Goal: Task Accomplishment & Management: Use online tool/utility

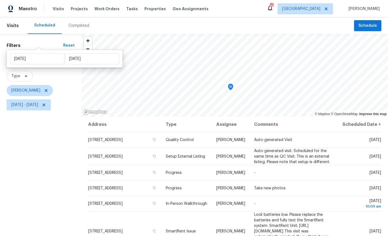
scroll to position [65, 0]
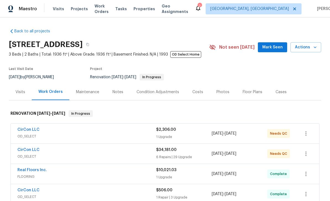
click at [28, 151] on link "CirCon LLC" at bounding box center [28, 150] width 22 height 4
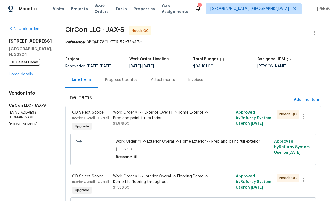
click at [88, 117] on span "Interior Overall - Overall" at bounding box center [90, 117] width 37 height 3
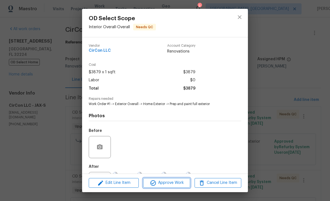
click at [168, 179] on button "Approve Work" at bounding box center [166, 183] width 47 height 10
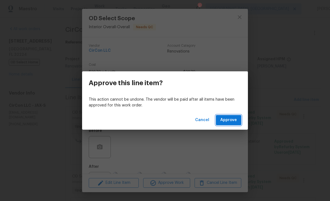
click at [225, 119] on span "Approve" at bounding box center [228, 120] width 17 height 7
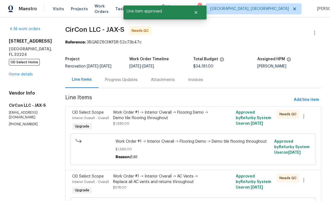
click at [90, 116] on div "Interior Overall - Overall" at bounding box center [91, 118] width 38 height 6
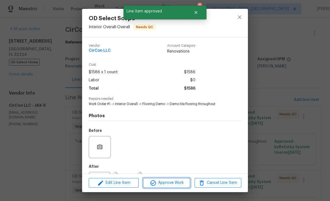
click at [173, 180] on span "Approve Work" at bounding box center [166, 182] width 43 height 7
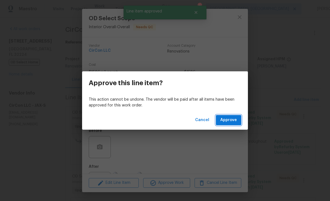
click at [227, 116] on button "Approve" at bounding box center [228, 120] width 25 height 10
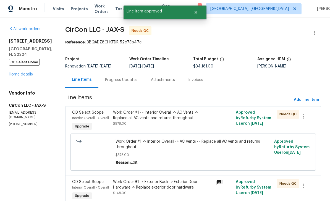
click at [88, 119] on span "Interior Overall - Overall" at bounding box center [90, 117] width 37 height 3
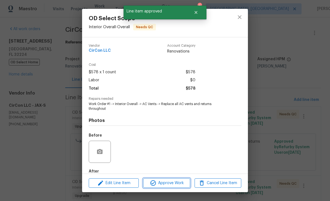
click at [170, 180] on span "Approve Work" at bounding box center [166, 183] width 43 height 7
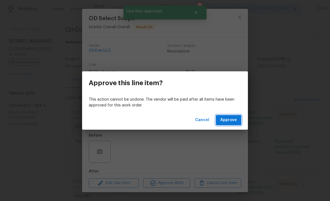
click at [232, 117] on span "Approve" at bounding box center [228, 120] width 17 height 7
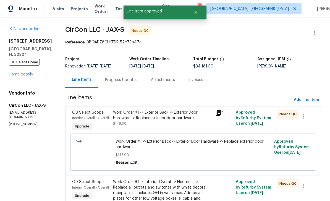
click at [83, 118] on span "Interior Overall - Overall" at bounding box center [90, 117] width 37 height 3
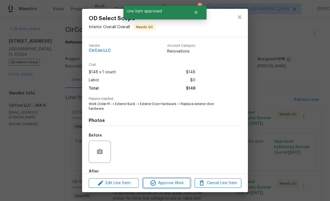
click at [172, 182] on span "Approve Work" at bounding box center [166, 183] width 43 height 7
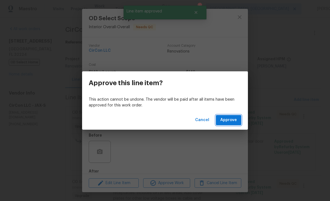
click at [228, 117] on span "Approve" at bounding box center [228, 120] width 17 height 7
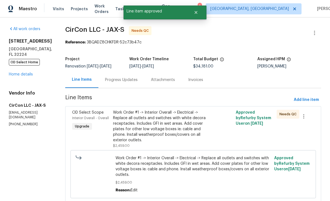
click at [92, 116] on div "Interior Overall - Overall" at bounding box center [91, 118] width 38 height 6
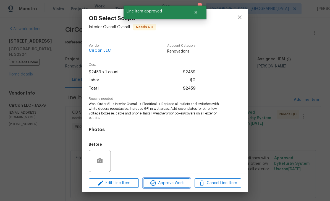
click at [178, 183] on span "Approve Work" at bounding box center [166, 183] width 43 height 7
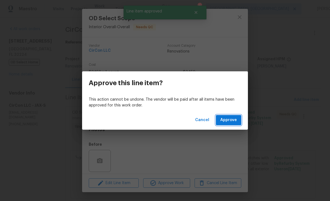
click at [229, 121] on span "Approve" at bounding box center [228, 120] width 17 height 7
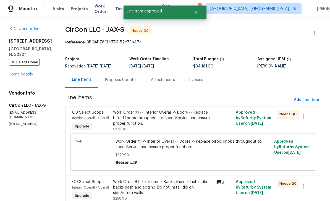
click at [80, 119] on span "Interior Overall - Overall" at bounding box center [90, 117] width 37 height 3
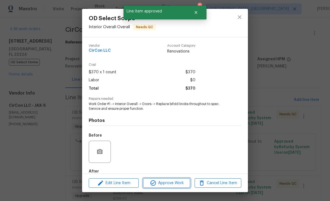
click at [175, 181] on span "Approve Work" at bounding box center [166, 183] width 43 height 7
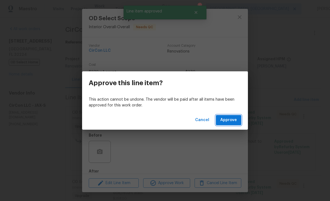
click at [228, 119] on span "Approve" at bounding box center [228, 120] width 17 height 7
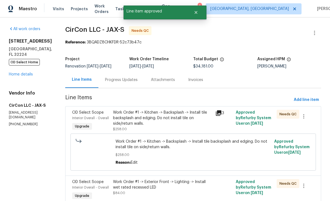
click at [86, 113] on span "OD Select Scope" at bounding box center [88, 113] width 32 height 4
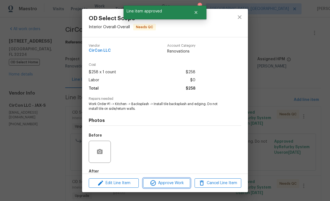
click at [171, 180] on span "Approve Work" at bounding box center [166, 183] width 43 height 7
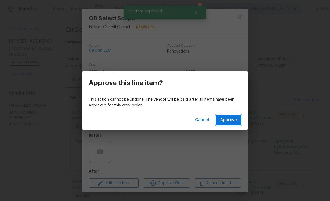
click at [224, 116] on button "Approve" at bounding box center [228, 120] width 25 height 10
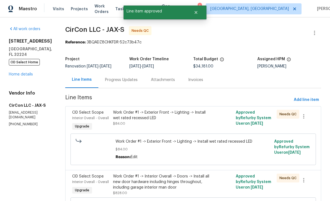
click at [89, 114] on span "OD Select Scope" at bounding box center [88, 113] width 32 height 4
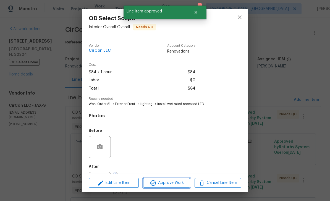
click at [168, 182] on span "Approve Work" at bounding box center [166, 182] width 43 height 7
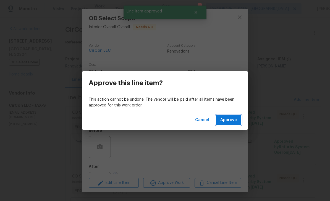
click at [228, 120] on span "Approve" at bounding box center [228, 120] width 17 height 7
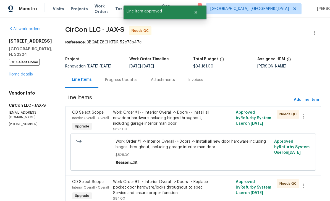
click at [85, 117] on span "Interior Overall - Overall" at bounding box center [90, 117] width 37 height 3
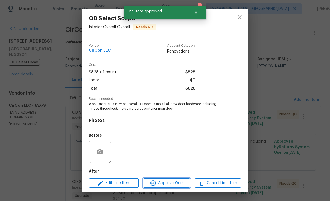
click at [175, 181] on span "Approve Work" at bounding box center [166, 183] width 43 height 7
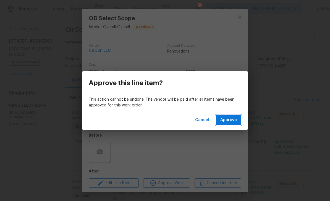
click at [235, 115] on button "Approve" at bounding box center [228, 120] width 25 height 10
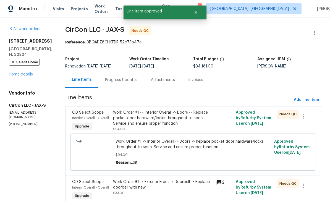
click at [90, 113] on span "OD Select Scope" at bounding box center [88, 113] width 32 height 4
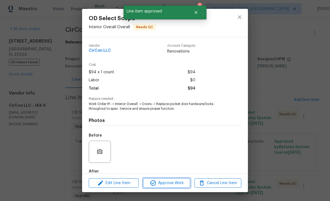
click at [172, 183] on span "Approve Work" at bounding box center [166, 183] width 43 height 7
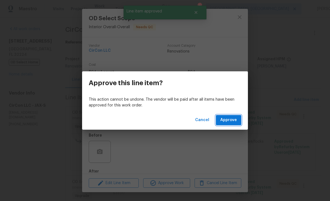
click at [230, 116] on button "Approve" at bounding box center [228, 120] width 25 height 10
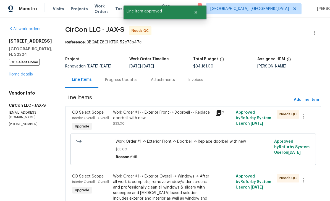
click at [85, 107] on div "OD Select Scope Interior Overall - Overall Upgrade Work Order #1 -> Exterior Fr…" at bounding box center [193, 138] width 256 height 64
click at [81, 109] on div "OD Select Scope Interior Overall - Overall Upgrade" at bounding box center [90, 120] width 41 height 25
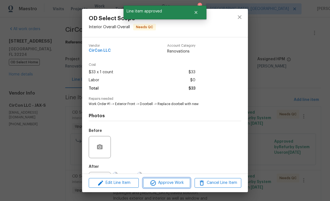
click at [173, 180] on span "Approve Work" at bounding box center [166, 182] width 43 height 7
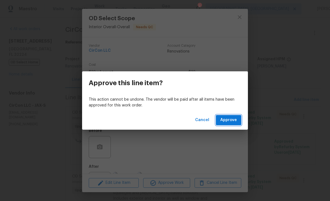
click at [226, 118] on span "Approve" at bounding box center [228, 120] width 17 height 7
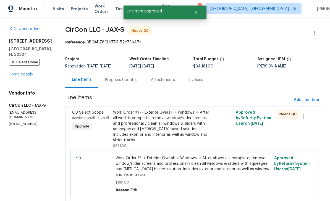
click at [88, 116] on div "Interior Overall - Overall" at bounding box center [91, 118] width 38 height 6
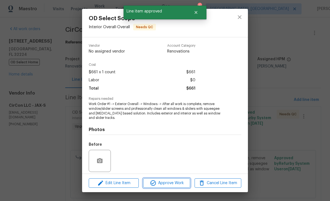
click at [175, 180] on span "Approve Work" at bounding box center [166, 183] width 43 height 7
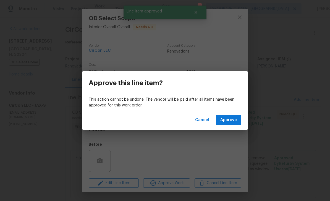
click at [229, 108] on p "This action cannot be undone. The vendor will be paid after all items have been…" at bounding box center [165, 103] width 153 height 12
click at [231, 119] on span "Approve" at bounding box center [228, 120] width 17 height 7
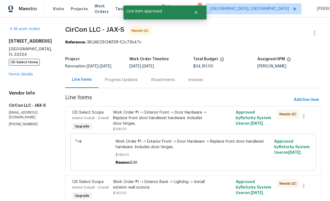
click at [85, 118] on span "Interior Overall - Overall" at bounding box center [90, 117] width 37 height 3
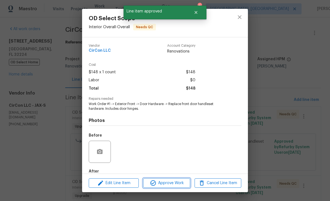
click at [168, 179] on button "Approve Work" at bounding box center [166, 183] width 47 height 10
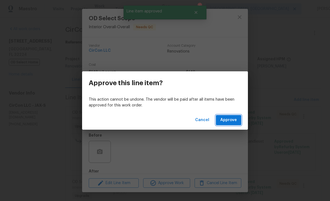
click at [223, 119] on span "Approve" at bounding box center [228, 120] width 17 height 7
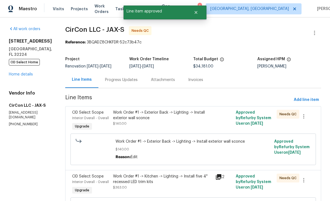
click at [88, 116] on div "Interior Overall - Overall" at bounding box center [91, 118] width 38 height 6
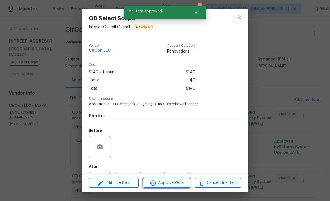
click at [169, 184] on span "Approve Work" at bounding box center [166, 182] width 43 height 7
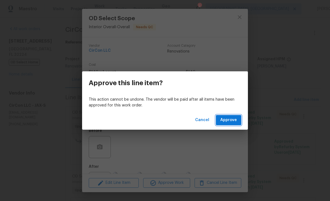
click at [222, 121] on span "Approve" at bounding box center [228, 120] width 17 height 7
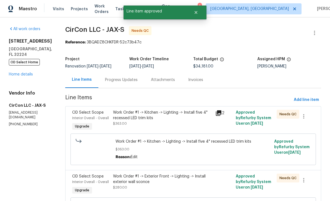
click at [91, 121] on div "OD Select Scope Interior Overall - Overall Upgrade" at bounding box center [90, 120] width 41 height 25
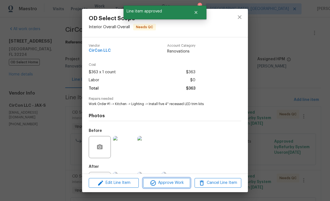
click at [173, 178] on button "Approve Work" at bounding box center [166, 183] width 47 height 10
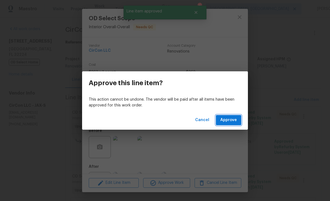
click at [235, 123] on span "Approve" at bounding box center [228, 120] width 17 height 7
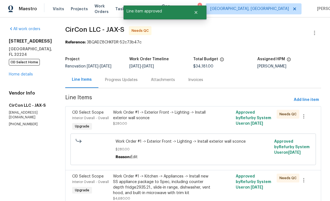
click at [94, 113] on span "OD Select Scope" at bounding box center [88, 113] width 32 height 4
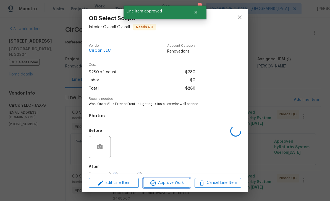
click at [171, 183] on span "Approve Work" at bounding box center [166, 182] width 43 height 7
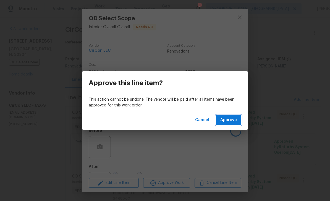
click at [231, 118] on span "Approve" at bounding box center [228, 120] width 17 height 7
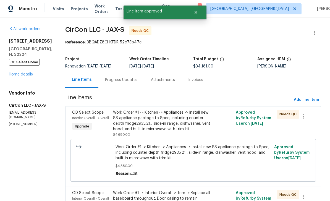
click at [95, 112] on span "OD Select Scope" at bounding box center [88, 113] width 32 height 4
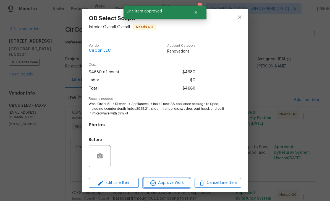
click at [175, 181] on span "Approve Work" at bounding box center [166, 182] width 43 height 7
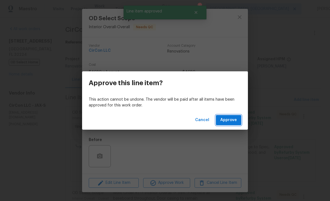
click at [235, 120] on span "Approve" at bounding box center [228, 120] width 17 height 7
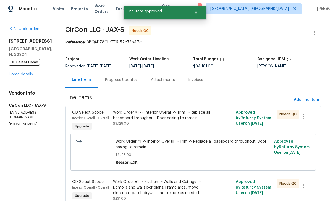
click at [87, 114] on span "OD Select Scope" at bounding box center [88, 113] width 32 height 4
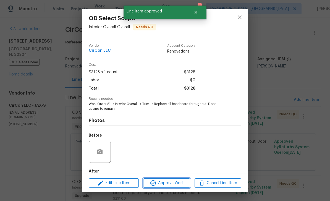
click at [171, 179] on button "Approve Work" at bounding box center [166, 183] width 47 height 10
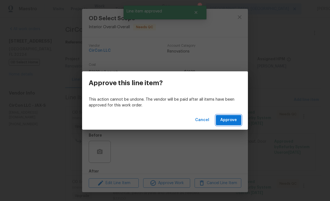
click at [231, 118] on span "Approve" at bounding box center [228, 120] width 17 height 7
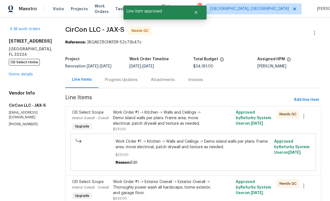
click at [94, 117] on span "Interior Overall - Overall" at bounding box center [90, 117] width 37 height 3
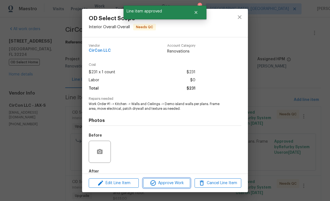
click at [170, 181] on span "Approve Work" at bounding box center [166, 183] width 43 height 7
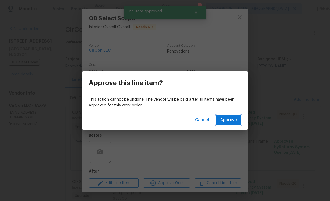
click at [233, 119] on span "Approve" at bounding box center [228, 120] width 17 height 7
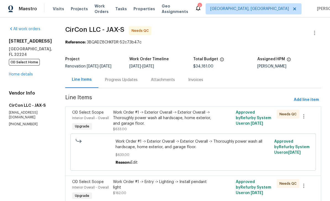
click at [88, 118] on span "Interior Overall - Overall" at bounding box center [90, 117] width 37 height 3
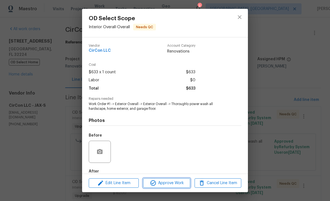
click at [172, 181] on span "Approve Work" at bounding box center [166, 183] width 43 height 7
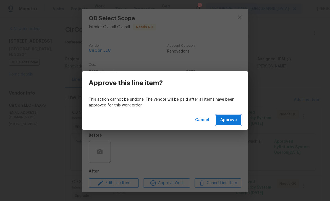
click at [229, 117] on span "Approve" at bounding box center [228, 120] width 17 height 7
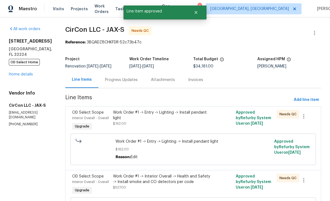
click at [90, 114] on span "OD Select Scope" at bounding box center [88, 113] width 32 height 4
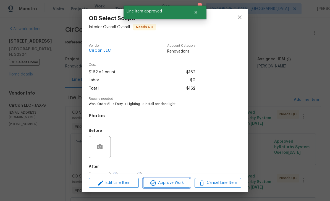
click at [174, 180] on span "Approve Work" at bounding box center [166, 182] width 43 height 7
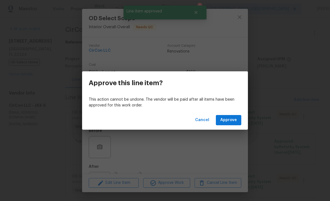
click at [233, 112] on div "Cancel Approve" at bounding box center [165, 120] width 166 height 19
click at [229, 117] on span "Approve" at bounding box center [228, 120] width 17 height 7
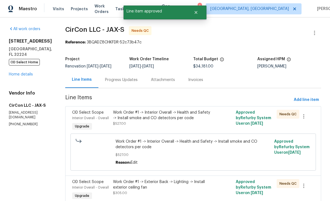
click at [91, 112] on span "OD Select Scope" at bounding box center [88, 113] width 32 height 4
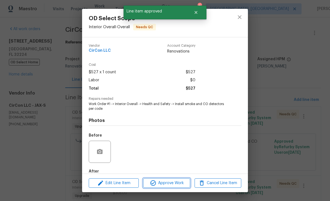
click at [175, 182] on span "Approve Work" at bounding box center [166, 183] width 43 height 7
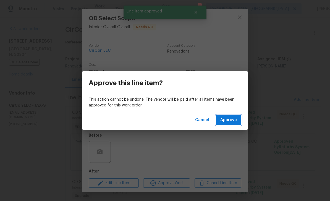
click at [227, 124] on button "Approve" at bounding box center [228, 120] width 25 height 10
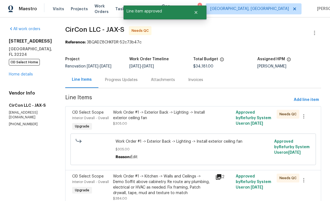
click at [88, 113] on span "OD Select Scope" at bounding box center [88, 113] width 32 height 4
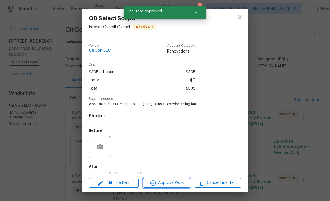
click at [174, 179] on button "Approve Work" at bounding box center [166, 183] width 47 height 10
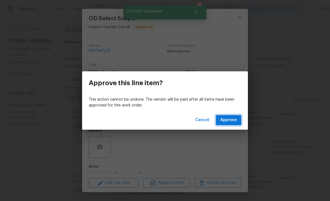
click at [229, 120] on span "Approve" at bounding box center [228, 120] width 17 height 7
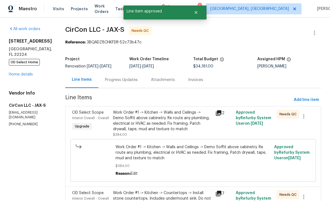
click at [91, 116] on div "Interior Overall - Overall" at bounding box center [91, 118] width 38 height 6
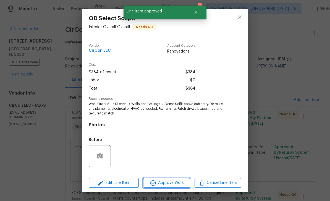
click at [174, 183] on span "Approve Work" at bounding box center [166, 182] width 43 height 7
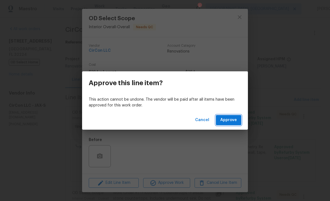
click at [232, 124] on button "Approve" at bounding box center [228, 120] width 25 height 10
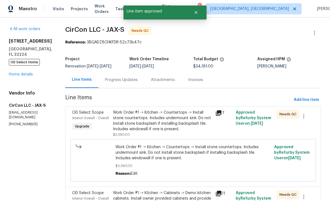
click at [88, 118] on span "Interior Overall - Overall" at bounding box center [90, 117] width 37 height 3
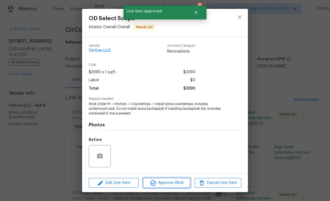
click at [172, 183] on span "Approve Work" at bounding box center [166, 182] width 43 height 7
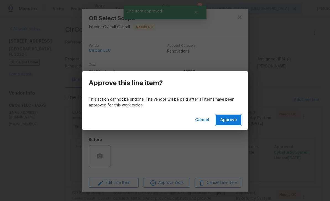
click at [229, 121] on span "Approve" at bounding box center [228, 120] width 17 height 7
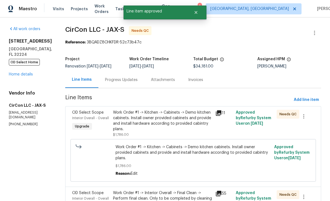
click at [86, 116] on div "Interior Overall - Overall" at bounding box center [91, 118] width 38 height 6
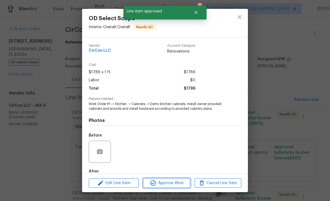
click at [174, 183] on span "Approve Work" at bounding box center [166, 183] width 43 height 7
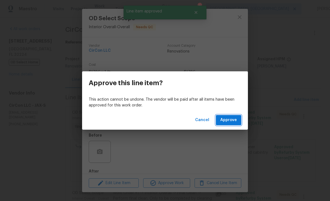
click at [235, 117] on span "Approve" at bounding box center [228, 120] width 17 height 7
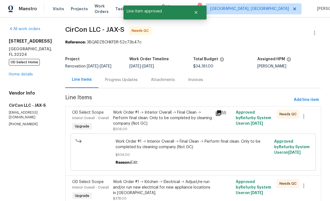
click at [79, 116] on div "Interior Overall - Overall" at bounding box center [91, 118] width 38 height 6
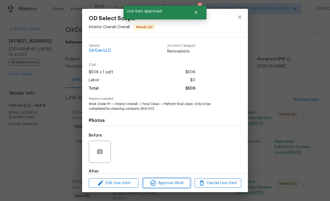
click at [176, 181] on span "Approve Work" at bounding box center [166, 183] width 43 height 7
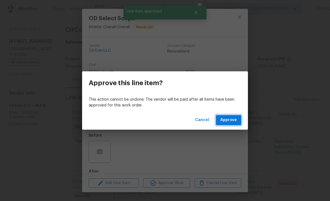
click at [231, 117] on span "Approve" at bounding box center [228, 120] width 17 height 7
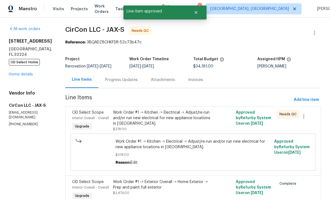
click at [90, 118] on span "Interior Overall - Overall" at bounding box center [90, 117] width 37 height 3
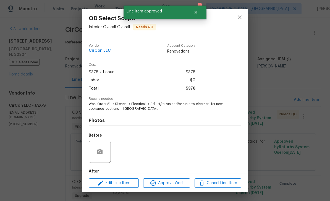
click at [176, 181] on span "Approve Work" at bounding box center [166, 183] width 43 height 7
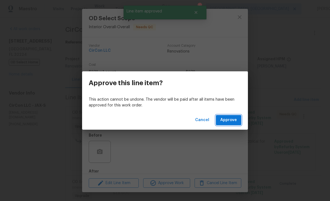
click at [230, 117] on span "Approve" at bounding box center [228, 120] width 17 height 7
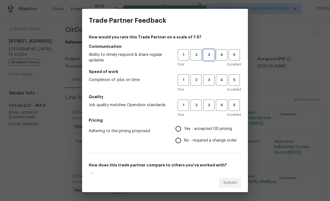
click at [208, 54] on span "3" at bounding box center [209, 55] width 10 height 6
click at [221, 81] on span "4" at bounding box center [221, 80] width 10 height 6
click at [222, 108] on span "4" at bounding box center [221, 105] width 10 height 6
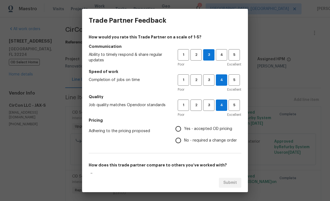
click at [196, 128] on span "Yes - accepted OD pricing" at bounding box center [208, 129] width 48 height 6
click at [184, 128] on input "Yes - accepted OD pricing" at bounding box center [178, 129] width 12 height 12
radio input "true"
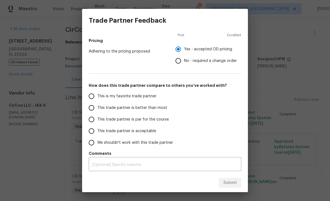
scroll to position [80, 0]
click at [147, 109] on span "This trade partner is better than most" at bounding box center [132, 108] width 70 height 6
click at [97, 109] on input "This trade partner is better than most" at bounding box center [92, 108] width 12 height 12
click at [227, 181] on span "Submit" at bounding box center [230, 182] width 14 height 7
radio input "true"
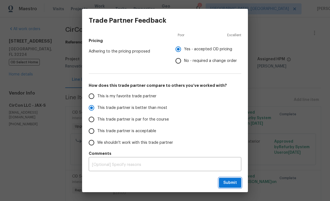
radio input "false"
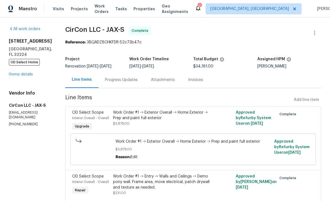
click at [19, 75] on link "Home details" at bounding box center [21, 74] width 24 height 4
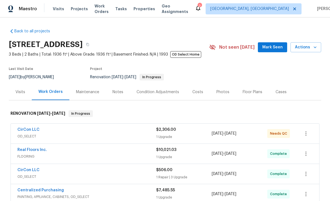
click at [268, 49] on span "Mark Seen" at bounding box center [272, 47] width 20 height 7
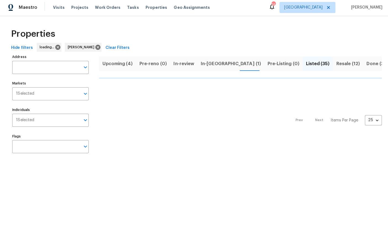
scroll to position [1, 0]
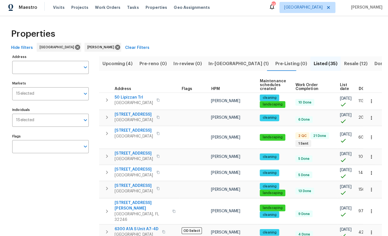
click at [121, 11] on div "Visits Projects Work Orders Tasks Properties Geo Assignments" at bounding box center [134, 8] width 162 height 11
click at [122, 61] on span "Upcoming (4)" at bounding box center [117, 65] width 30 height 8
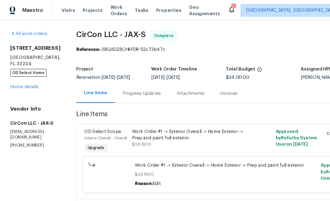
click at [16, 75] on link "Home details" at bounding box center [21, 74] width 24 height 4
